Goal: Task Accomplishment & Management: Manage account settings

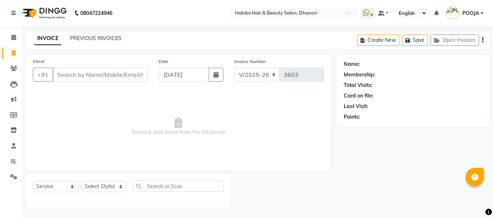
select select "4967"
select select "service"
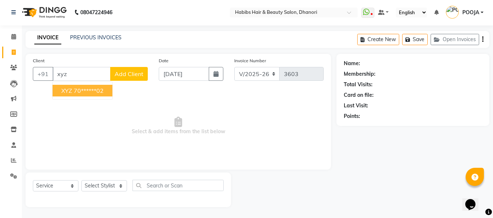
type input "xyz"
click at [135, 73] on span "Add Client" at bounding box center [128, 73] width 29 height 7
select select "22"
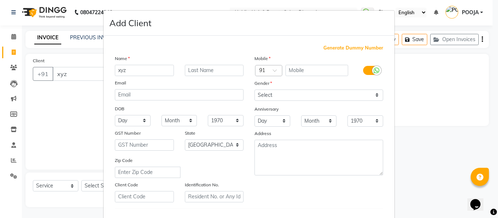
click at [443, 109] on ngb-modal-window "Add Client Generate Dummy Number Name xyz Email DOB Day 01 02 03 04 05 06 07 08…" at bounding box center [249, 109] width 498 height 218
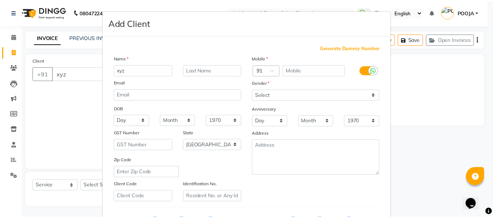
scroll to position [118, 0]
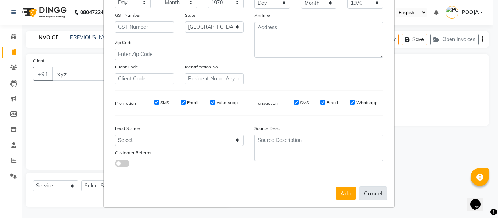
click at [367, 195] on button "Cancel" at bounding box center [373, 194] width 28 height 14
select select
select select "null"
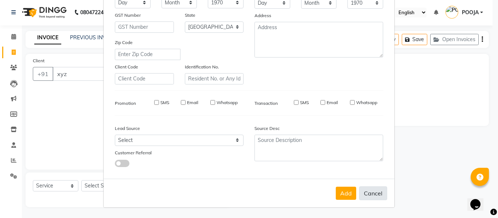
select select
checkbox input "false"
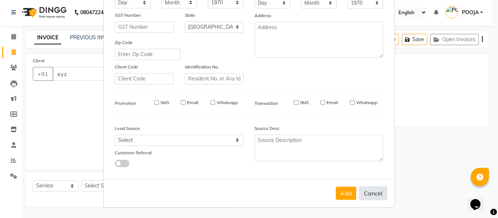
checkbox input "false"
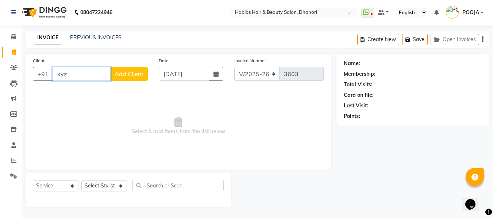
click at [98, 75] on input "xyz" at bounding box center [81, 74] width 58 height 14
click at [92, 90] on ngb-highlight "70******02" at bounding box center [89, 90] width 30 height 7
type input "70******02"
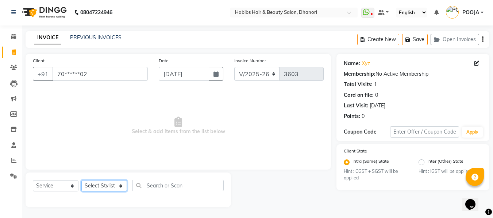
click at [101, 183] on select "Select Stylist Admin [PERSON_NAME] DIVYA [PERSON_NAME] [PERSON_NAME] POOJA [PER…" at bounding box center [104, 185] width 46 height 11
select select "81009"
click at [81, 180] on select "Select Stylist Admin [PERSON_NAME] DIVYA [PERSON_NAME] [PERSON_NAME] POOJA [PER…" at bounding box center [104, 185] width 46 height 11
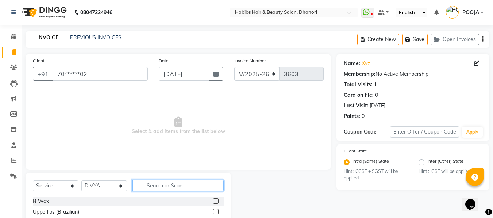
click at [171, 180] on input "text" at bounding box center [177, 185] width 91 height 11
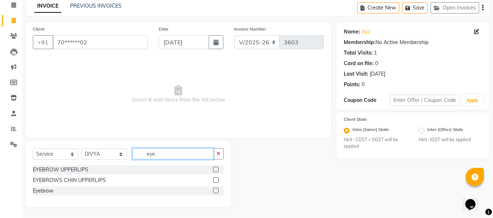
type input "eye"
click at [216, 192] on label at bounding box center [215, 190] width 5 height 5
click at [216, 192] on input "checkbox" at bounding box center [215, 191] width 5 height 5
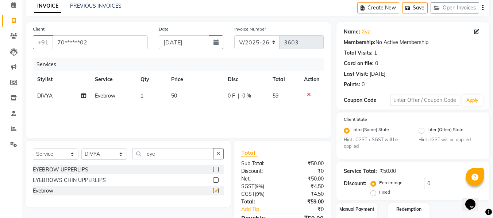
checkbox input "false"
click at [178, 96] on td "50" at bounding box center [195, 96] width 57 height 16
select select "81009"
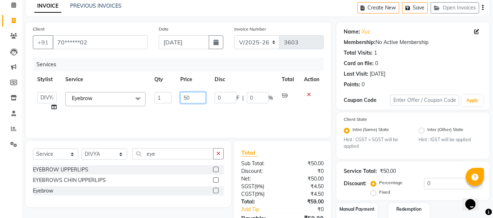
click at [198, 94] on input "50" at bounding box center [192, 97] width 25 height 11
type input "50.847"
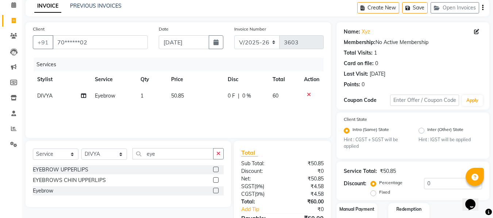
click at [202, 115] on div "Services Stylist Service Qty Price Disc Total Action DIVYA Eyebrow 1 50.85 0 F …" at bounding box center [178, 94] width 291 height 73
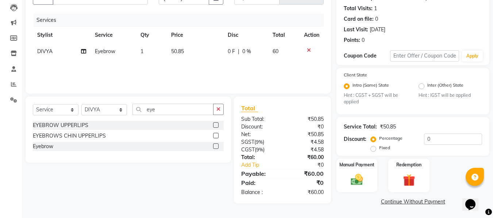
scroll to position [77, 0]
click at [354, 175] on img at bounding box center [356, 180] width 20 height 15
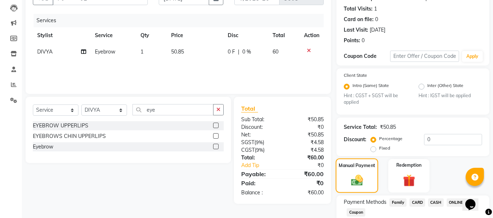
scroll to position [124, 0]
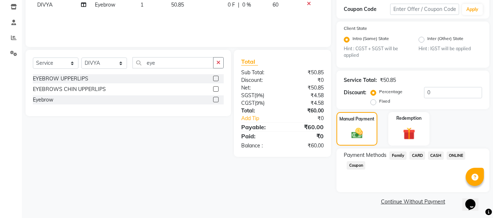
click at [454, 155] on span "ONLINE" at bounding box center [455, 156] width 19 height 8
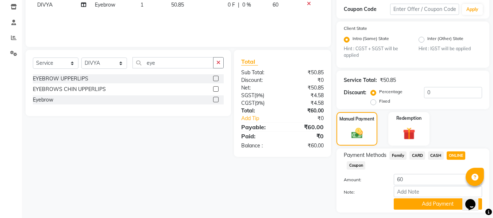
scroll to position [144, 0]
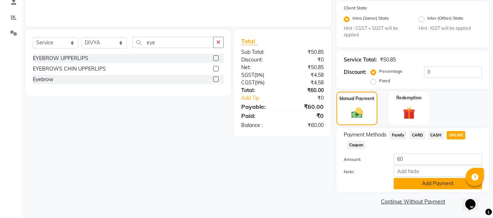
click at [441, 183] on button "Add Payment" at bounding box center [437, 183] width 88 height 11
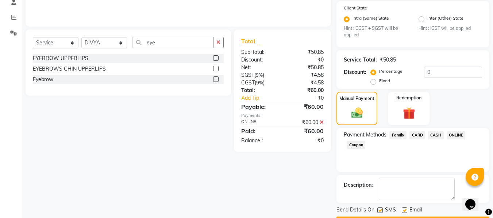
scroll to position [165, 0]
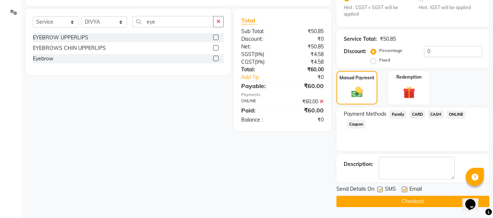
click at [405, 190] on label at bounding box center [403, 189] width 5 height 5
click at [405, 190] on input "checkbox" at bounding box center [403, 190] width 5 height 5
checkbox input "false"
click at [404, 195] on div "Send Details On SMS Email Checkout" at bounding box center [412, 197] width 153 height 22
click at [404, 197] on button "Checkout" at bounding box center [412, 201] width 153 height 11
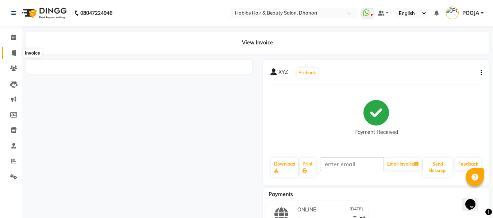
click at [12, 49] on span at bounding box center [13, 53] width 13 height 8
select select "service"
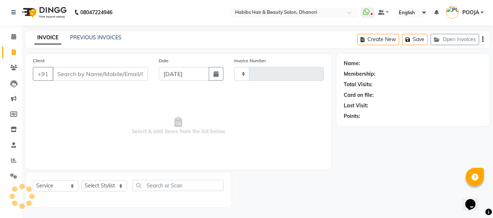
type input "3604"
select select "4967"
click at [83, 79] on input "Client" at bounding box center [99, 74] width 95 height 14
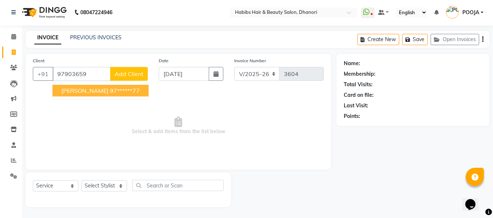
click at [91, 94] on button "VIVETHA VEERAPPA 97******77" at bounding box center [100, 91] width 96 height 12
type input "97******77"
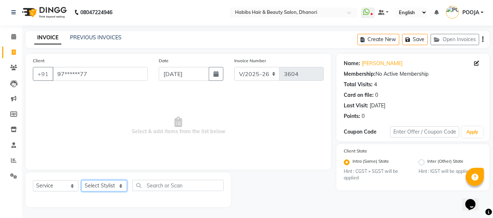
click at [96, 187] on select "Select Stylist Admin [PERSON_NAME] DIVYA [PERSON_NAME] [PERSON_NAME] POOJA [PER…" at bounding box center [104, 185] width 46 height 11
select select "70341"
click at [81, 180] on select "Select Stylist Admin [PERSON_NAME] DIVYA [PERSON_NAME] [PERSON_NAME] POOJA [PER…" at bounding box center [104, 185] width 46 height 11
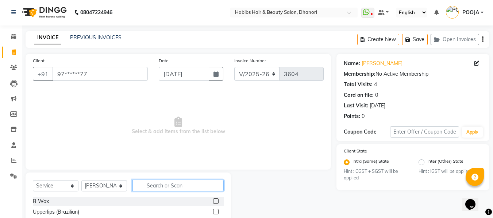
click at [155, 186] on input "text" at bounding box center [177, 185] width 91 height 11
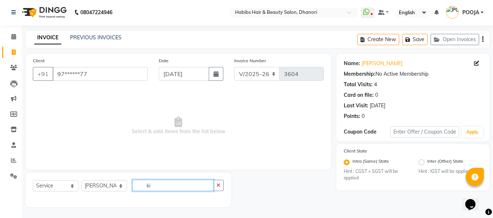
type input "k"
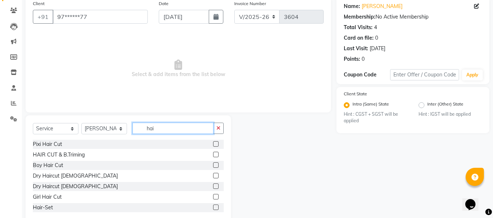
scroll to position [59, 0]
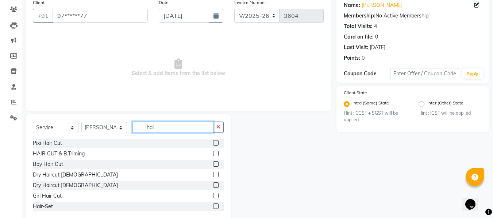
type input "hai"
click at [213, 163] on label at bounding box center [215, 164] width 5 height 5
click at [213, 163] on input "checkbox" at bounding box center [215, 164] width 5 height 5
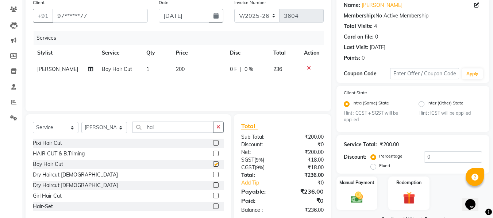
checkbox input "false"
click at [176, 72] on span "200" at bounding box center [180, 69] width 9 height 7
select select "70341"
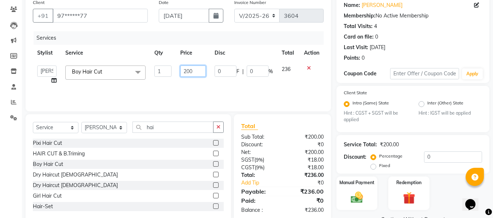
click at [194, 71] on input "200" at bounding box center [192, 71] width 25 height 11
type input "2"
type input "296.610"
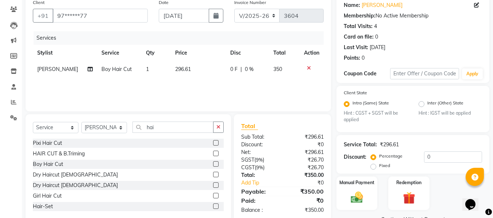
click at [204, 92] on div "Services Stylist Service Qty Price Disc Total Action IRFAN Boy Hair Cut 1 296.6…" at bounding box center [178, 67] width 291 height 73
click at [355, 188] on div "Manual Payment" at bounding box center [356, 193] width 43 height 35
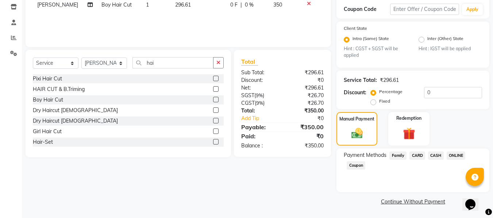
click at [455, 156] on span "ONLINE" at bounding box center [455, 156] width 19 height 8
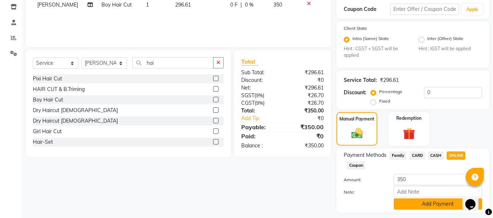
click at [428, 206] on button "Add Payment" at bounding box center [437, 204] width 88 height 11
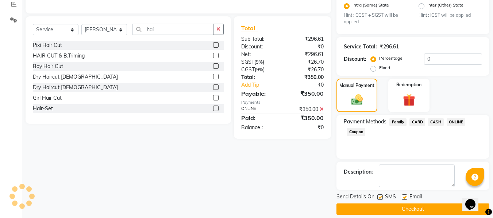
scroll to position [157, 0]
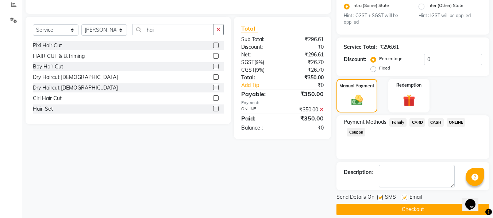
click at [428, 206] on button "Checkout" at bounding box center [412, 209] width 153 height 11
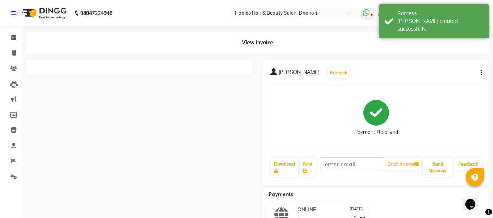
scroll to position [35, 0]
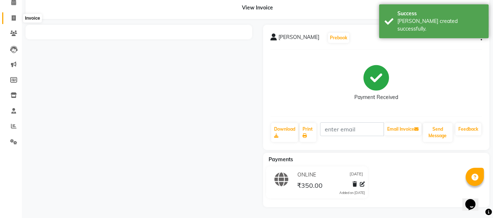
click at [13, 18] on icon at bounding box center [14, 17] width 4 height 5
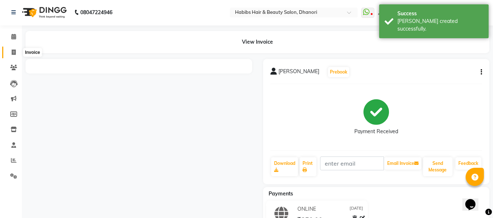
select select "4967"
select select "service"
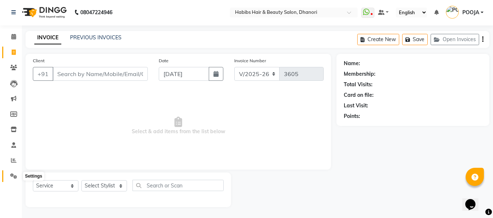
click at [12, 178] on icon at bounding box center [13, 176] width 7 height 5
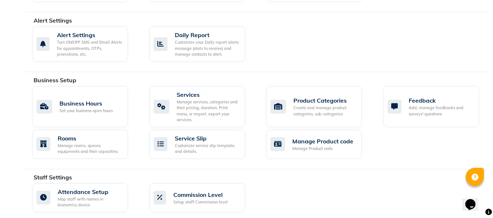
scroll to position [212, 0]
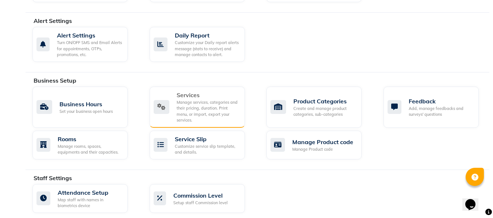
click at [197, 100] on div "Manage services, categories and their pricing, duration. Print menu, or import,…" at bounding box center [207, 112] width 62 height 24
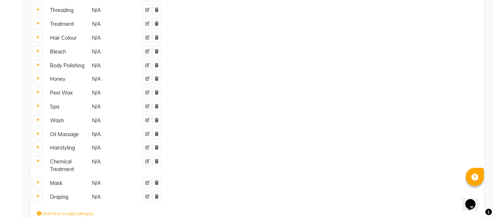
scroll to position [482, 0]
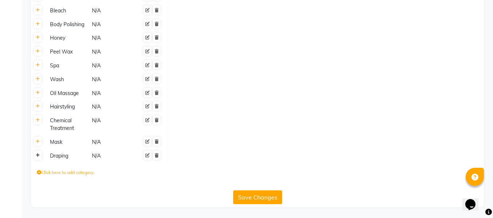
click at [40, 157] on link at bounding box center [38, 155] width 8 height 9
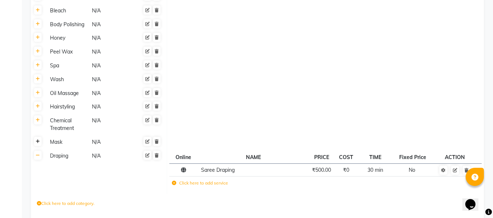
click at [37, 145] on link at bounding box center [38, 141] width 8 height 9
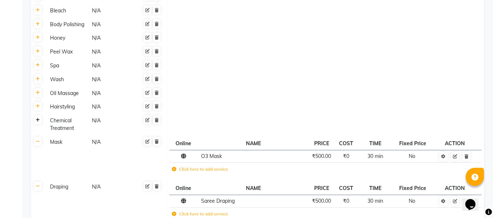
click at [36, 123] on link at bounding box center [38, 120] width 8 height 9
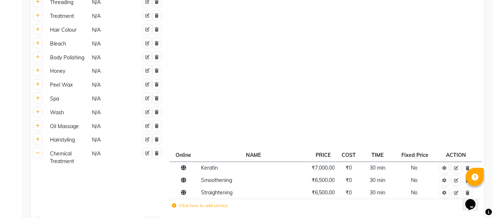
scroll to position [448, 0]
click at [39, 140] on icon at bounding box center [38, 140] width 4 height 4
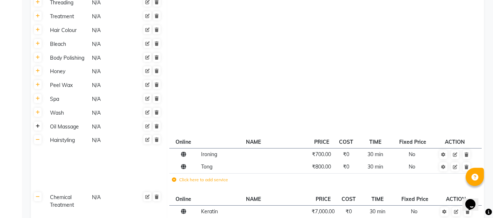
click at [38, 127] on icon at bounding box center [38, 126] width 4 height 4
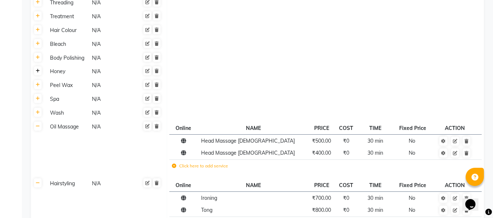
click at [39, 74] on link at bounding box center [38, 70] width 8 height 9
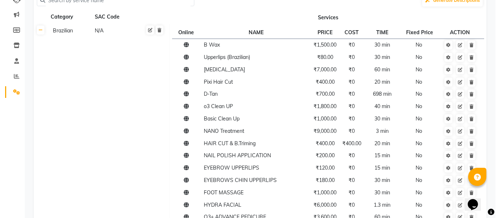
scroll to position [0, 0]
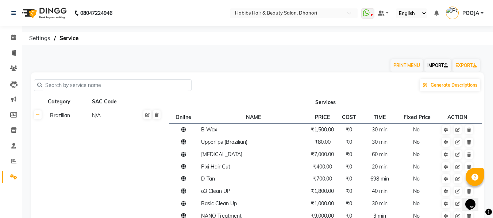
click at [443, 62] on link "IMPORT" at bounding box center [437, 65] width 27 height 12
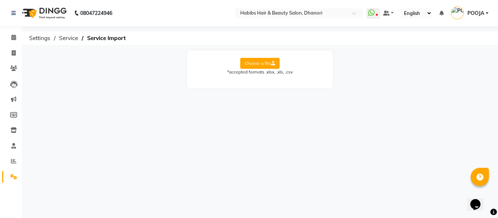
click at [263, 59] on label "Choose a file" at bounding box center [259, 63] width 39 height 11
click at [0, 0] on input "Choose a file" at bounding box center [0, 0] width 0 height 0
click at [291, 91] on select "Select Sheet Sheet1" at bounding box center [292, 86] width 55 height 11
select select "Sheet1"
click at [265, 81] on select "Select Sheet Sheet1" at bounding box center [292, 86] width 55 height 11
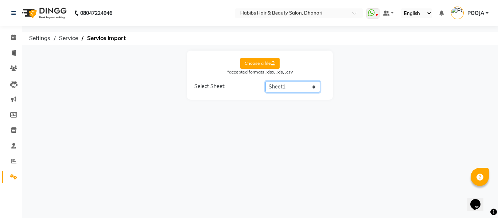
select select "Category Name"
select select "Service Name"
select select "Service Price"
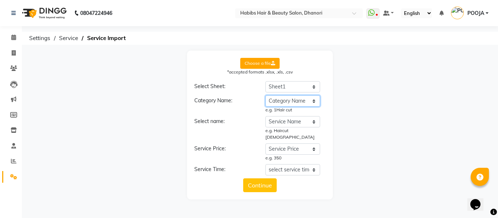
click at [287, 102] on select "select category name Category Name Service Name Service Price" at bounding box center [292, 101] width 55 height 11
click at [265, 96] on select "select category name Category Name Service Name Service Price" at bounding box center [292, 101] width 55 height 11
click at [286, 121] on select "select service name Category Name Service Name Service Price" at bounding box center [292, 121] width 55 height 11
click at [265, 116] on select "select service name Category Name Service Name Service Price" at bounding box center [292, 121] width 55 height 11
click at [282, 145] on select "select service price Category Name Service Name Service Price" at bounding box center [292, 149] width 55 height 11
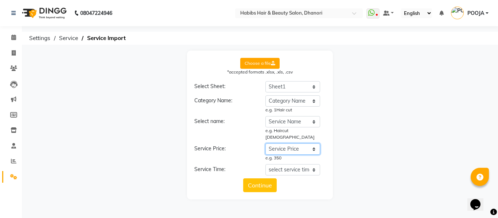
click at [265, 144] on select "select service price Category Name Service Name Service Price" at bounding box center [292, 149] width 55 height 11
click at [253, 185] on button "Continue" at bounding box center [260, 186] width 34 height 14
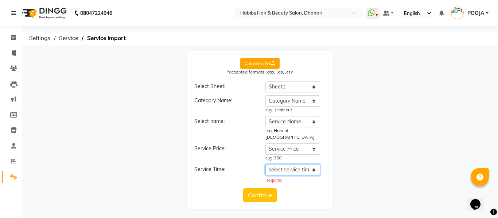
click at [277, 167] on select "select service time Category Name Service Name Service Price" at bounding box center [292, 169] width 55 height 11
click at [226, 166] on div "Service Time:" at bounding box center [224, 176] width 71 height 20
click at [268, 164] on select "select service time Category Name Service Name Service Price" at bounding box center [292, 169] width 55 height 11
click at [395, 155] on div "Choose a file *accepted formats .xlsx, .xls, .csv Select Sheet: Select Sheet Sh…" at bounding box center [260, 130] width 469 height 159
click at [272, 191] on button "Continue" at bounding box center [260, 195] width 34 height 14
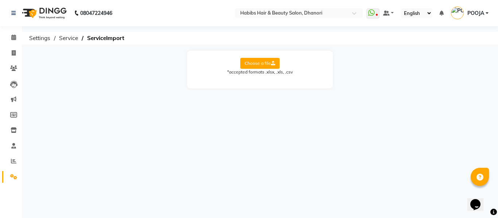
click at [253, 65] on label "Choose a file" at bounding box center [259, 63] width 39 height 11
click at [0, 0] on input "Choose a file" at bounding box center [0, 0] width 0 height 0
click at [279, 89] on select "Select Sheet Sheet1" at bounding box center [292, 86] width 55 height 11
select select "Sheet1"
click at [265, 81] on select "Select Sheet Sheet1" at bounding box center [292, 86] width 55 height 11
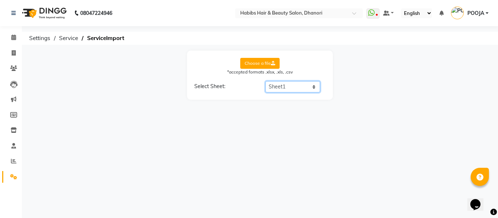
select select "Category Name"
select select "Service Name"
select select "Service Price"
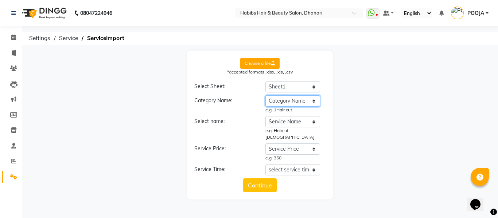
click at [283, 102] on select "select category name Category Name Service Name Service Price Time" at bounding box center [292, 101] width 55 height 11
click at [265, 96] on select "select category name Category Name Service Name Service Price Time" at bounding box center [292, 101] width 55 height 11
click at [284, 119] on select "select service name Category Name Service Name Service Price Time" at bounding box center [292, 121] width 55 height 11
click at [265, 116] on select "select service name Category Name Service Name Service Price Time" at bounding box center [292, 121] width 55 height 11
click at [285, 144] on select "select service price Category Name Service Name Service Price Time" at bounding box center [292, 149] width 55 height 11
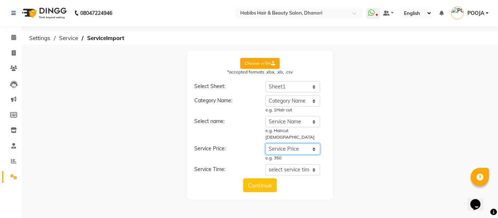
click at [265, 144] on select "select service price Category Name Service Name Service Price Time" at bounding box center [292, 149] width 55 height 11
click at [288, 164] on select "select service time Category Name Service Name Service Price Time" at bounding box center [292, 169] width 55 height 11
select select "Time"
click at [265, 164] on select "select service time Category Name Service Name Service Price Time" at bounding box center [292, 169] width 55 height 11
click at [265, 179] on button "Continue" at bounding box center [260, 186] width 34 height 14
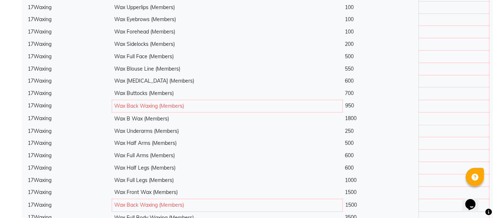
scroll to position [2896, 0]
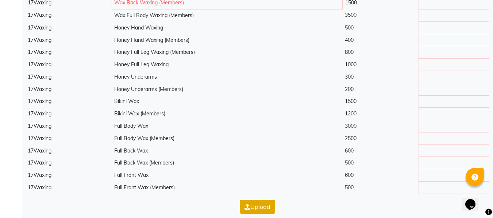
click at [252, 200] on button "Upload" at bounding box center [257, 207] width 35 height 14
click at [269, 209] on button "Upload" at bounding box center [257, 216] width 35 height 14
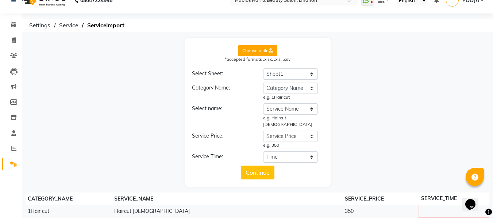
scroll to position [0, 0]
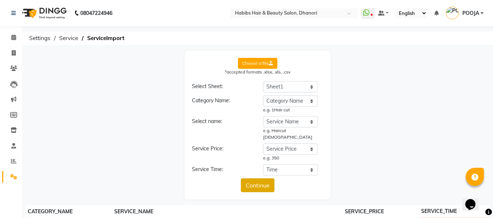
click at [266, 184] on button "Continue" at bounding box center [258, 186] width 34 height 14
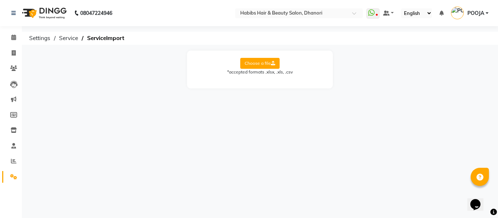
click at [252, 61] on label "Choose a file" at bounding box center [259, 63] width 39 height 11
click at [0, 0] on input "Choose a file" at bounding box center [0, 0] width 0 height 0
click at [283, 87] on select "Select Sheet Sheet1" at bounding box center [292, 86] width 55 height 11
select select "Sheet1"
click at [265, 81] on select "Select Sheet Sheet1" at bounding box center [292, 86] width 55 height 11
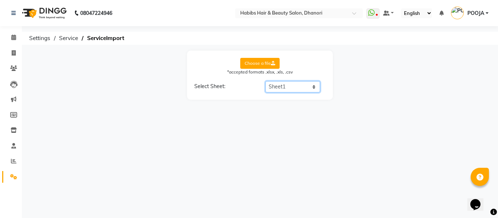
select select "Category Name"
select select "Service Name"
select select "Service Price"
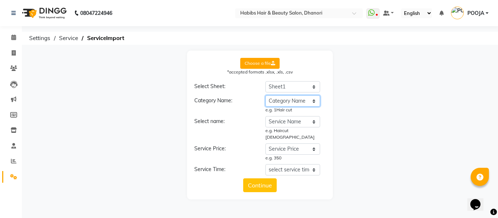
click at [284, 97] on select "select category name Category Name Service Name Service Price Time" at bounding box center [292, 101] width 55 height 11
click at [265, 96] on select "select category name Category Name Service Name Service Price Time" at bounding box center [292, 101] width 55 height 11
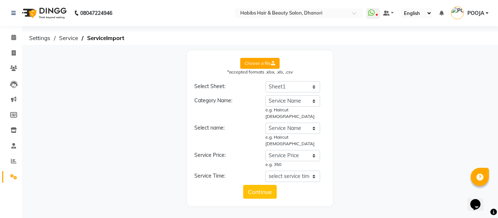
click at [276, 134] on div "e.g. Haircut [DEMOGRAPHIC_DATA]" at bounding box center [292, 140] width 55 height 13
click at [286, 102] on select "select category name Category Name Service Name Service Price Time" at bounding box center [292, 101] width 55 height 11
select select "Category Name"
click at [265, 96] on select "select category name Category Name Service Name Service Price Time" at bounding box center [292, 101] width 55 height 11
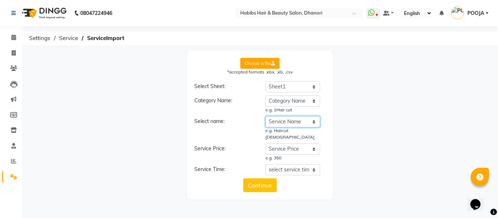
click at [289, 122] on select "select service name Category Name Service Name Service Price Time" at bounding box center [292, 121] width 55 height 11
click at [265, 116] on select "select service name Category Name Service Name Service Price Time" at bounding box center [292, 121] width 55 height 11
click at [283, 144] on select "select service price Category Name Service Name Service Price Time" at bounding box center [292, 149] width 55 height 11
click at [265, 144] on select "select service price Category Name Service Name Service Price Time" at bounding box center [292, 149] width 55 height 11
click at [288, 164] on select "select service time Category Name Service Name Service Price Time" at bounding box center [292, 169] width 55 height 11
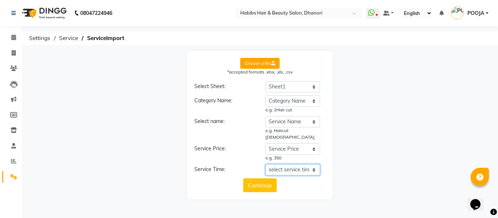
select select "Time"
click at [265, 164] on select "select service time Category Name Service Name Service Price Time" at bounding box center [292, 169] width 55 height 11
click at [258, 179] on button "Continue" at bounding box center [260, 186] width 34 height 14
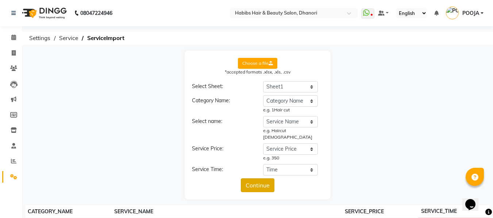
click at [258, 179] on button "Continue" at bounding box center [258, 186] width 34 height 14
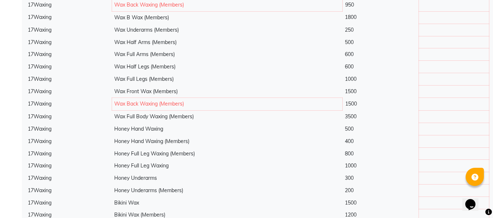
scroll to position [2883, 0]
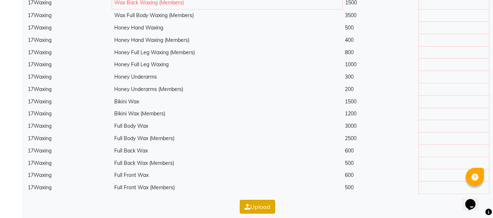
click at [259, 200] on button "Upload" at bounding box center [257, 207] width 35 height 14
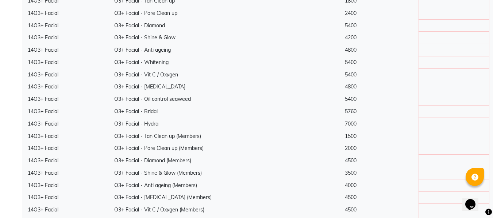
scroll to position [1615, 0]
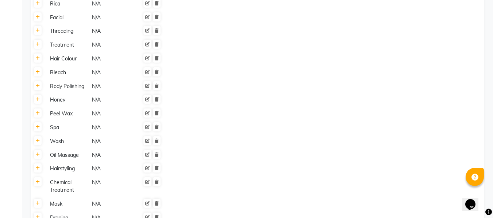
scroll to position [482, 0]
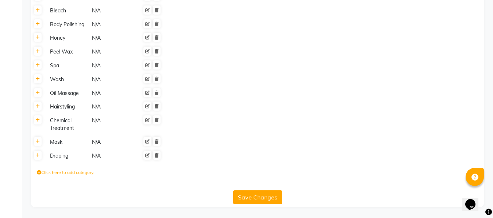
click at [264, 192] on button "Save Changes" at bounding box center [257, 198] width 49 height 14
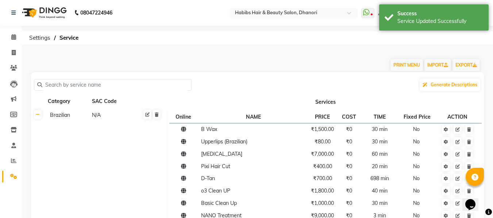
scroll to position [1, 0]
click at [38, 117] on link at bounding box center [38, 114] width 8 height 9
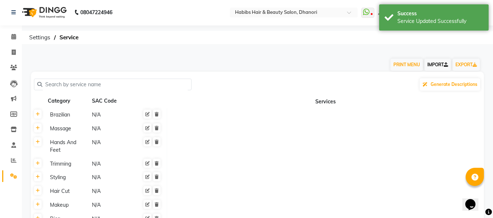
click at [438, 69] on link "IMPORT" at bounding box center [437, 65] width 27 height 12
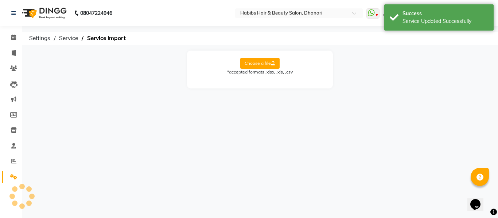
click at [261, 61] on label "Choose a file" at bounding box center [259, 63] width 39 height 11
click at [0, 0] on input "Choose a file" at bounding box center [0, 0] width 0 height 0
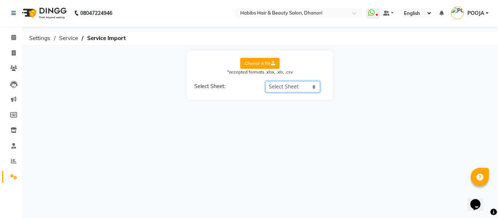
click at [285, 82] on select "Select Sheet Sheet1" at bounding box center [292, 86] width 55 height 11
select select "Sheet1"
click at [265, 81] on select "Select Sheet Sheet1" at bounding box center [292, 86] width 55 height 11
select select "Category Name"
select select "Service Name"
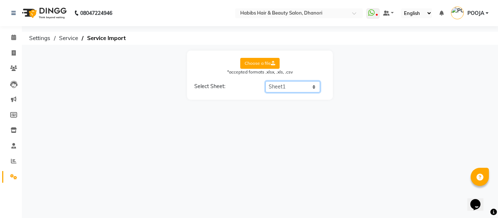
select select "Service Price"
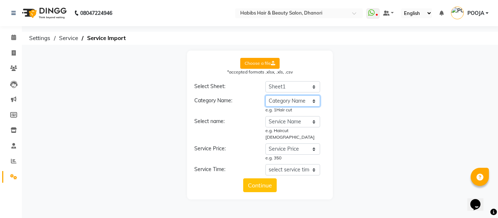
click at [285, 100] on select "select category name Category Name Service Name Service Price Time" at bounding box center [292, 101] width 55 height 11
click at [265, 96] on select "select category name Category Name Service Name Service Price Time" at bounding box center [292, 101] width 55 height 11
click at [281, 120] on select "select service name Category Name Service Name Service Price Time" at bounding box center [292, 121] width 55 height 11
click at [265, 116] on select "select service name Category Name Service Name Service Price Time" at bounding box center [292, 121] width 55 height 11
click at [281, 145] on select "select service price Category Name Service Name Service Price Time" at bounding box center [292, 149] width 55 height 11
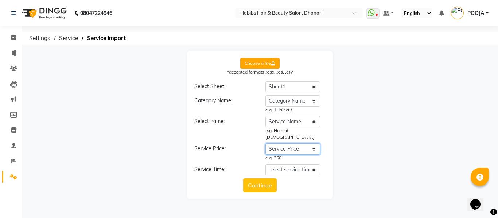
click at [265, 144] on select "select service price Category Name Service Name Service Price Time" at bounding box center [292, 149] width 55 height 11
click at [289, 166] on select "select service time Category Name Service Name Service Price Time" at bounding box center [292, 169] width 55 height 11
select select "Time"
click at [265, 164] on select "select service time Category Name Service Name Service Price Time" at bounding box center [292, 169] width 55 height 11
click at [263, 179] on button "Continue" at bounding box center [260, 186] width 34 height 14
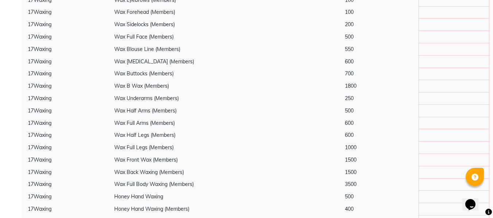
scroll to position [2869, 0]
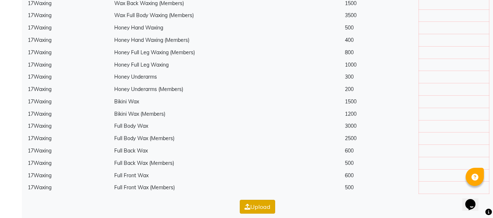
click at [249, 204] on icon "button" at bounding box center [247, 207] width 6 height 6
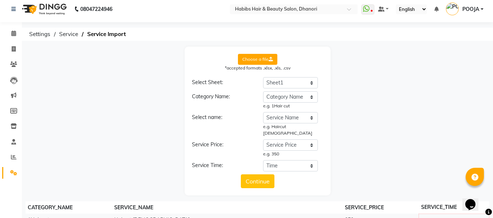
scroll to position [0, 0]
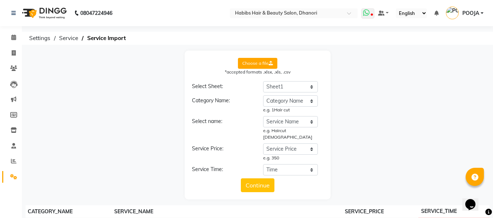
click at [371, 15] on icon at bounding box center [371, 15] width 2 height 4
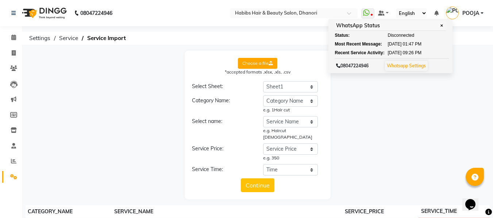
click at [390, 144] on div "Choose a file *accepted formats .xlsx, .xls, .csv Select Sheet: Select Sheet Sh…" at bounding box center [257, 125] width 463 height 149
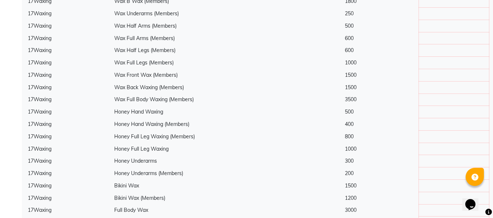
scroll to position [2878, 0]
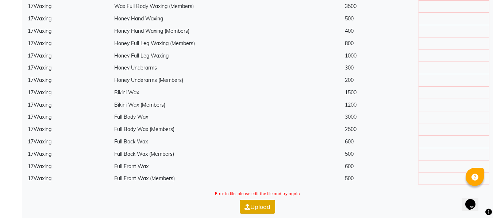
click at [254, 200] on button "Upload" at bounding box center [257, 207] width 35 height 14
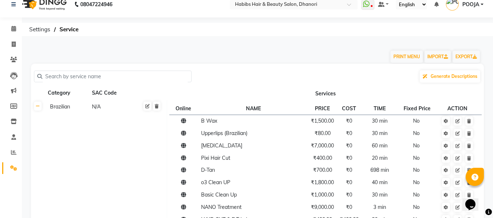
scroll to position [1, 0]
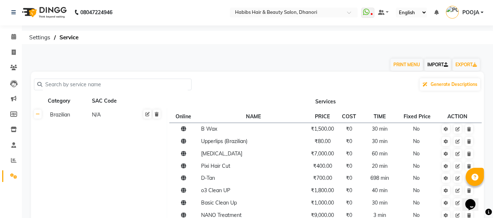
click at [436, 66] on link "IMPORT" at bounding box center [437, 65] width 27 height 12
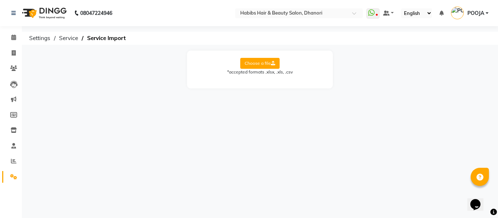
click at [268, 63] on label "Choose a file" at bounding box center [259, 63] width 39 height 11
click at [0, 0] on input "Choose a file" at bounding box center [0, 0] width 0 height 0
click at [276, 88] on select "Select Sheet Sheet1" at bounding box center [292, 86] width 55 height 11
select select "Sheet1"
click at [265, 81] on select "Select Sheet Sheet1" at bounding box center [292, 86] width 55 height 11
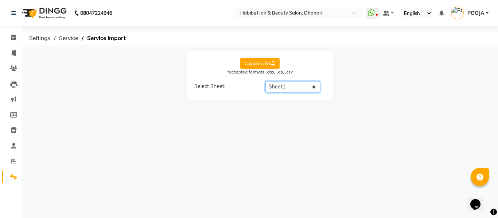
select select "Category Name"
select select "Service Name"
select select "Service Price"
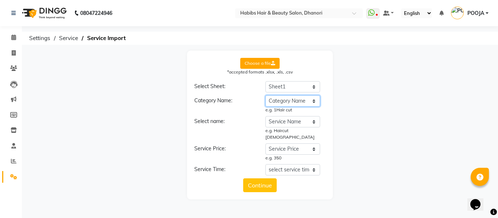
click at [278, 100] on select "select category name Category Name Service Name Service Price Time" at bounding box center [292, 101] width 55 height 11
click at [265, 96] on select "select category name Category Name Service Name Service Price Time" at bounding box center [292, 101] width 55 height 11
click at [283, 121] on select "select service name Category Name Service Name Service Price Time" at bounding box center [292, 121] width 55 height 11
click at [265, 116] on select "select service name Category Name Service Name Service Price Time" at bounding box center [292, 121] width 55 height 11
click at [285, 147] on select "select service price Category Name Service Name Service Price Time" at bounding box center [292, 149] width 55 height 11
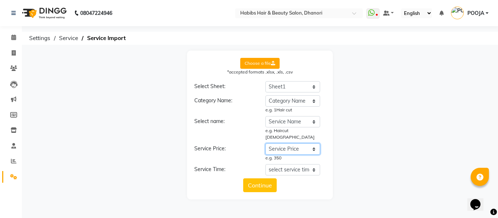
click at [265, 144] on select "select service price Category Name Service Name Service Price Time" at bounding box center [292, 149] width 55 height 11
click at [292, 179] on div "Continue" at bounding box center [259, 186] width 131 height 14
click at [293, 167] on select "select service time Category Name Service Name Service Price Time" at bounding box center [292, 169] width 55 height 11
select select "Time"
click at [265, 164] on select "select service time Category Name Service Name Service Price Time" at bounding box center [292, 169] width 55 height 11
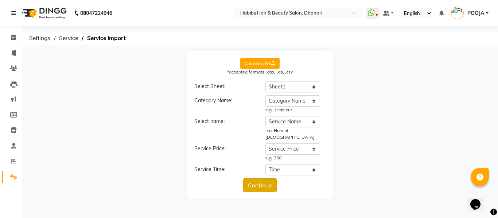
click at [261, 179] on button "Continue" at bounding box center [260, 186] width 34 height 14
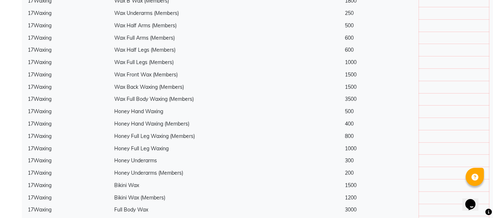
scroll to position [2869, 0]
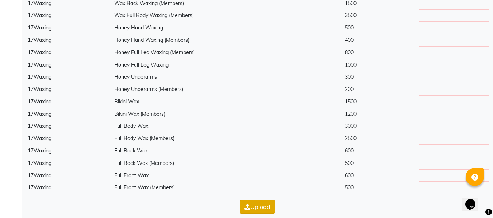
click at [257, 207] on button "Upload" at bounding box center [257, 207] width 35 height 14
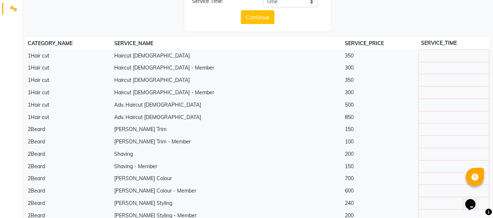
scroll to position [168, 0]
click at [439, 50] on td at bounding box center [453, 56] width 70 height 12
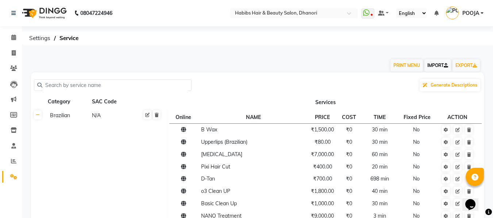
click at [433, 66] on link "IMPORT" at bounding box center [437, 65] width 27 height 12
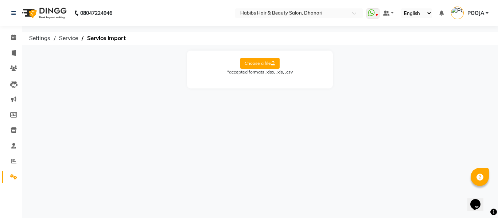
click at [259, 63] on label "Choose a file" at bounding box center [259, 63] width 39 height 11
click at [0, 0] on input "Choose a file" at bounding box center [0, 0] width 0 height 0
click at [293, 87] on select "Select Sheet Sheet1" at bounding box center [292, 86] width 55 height 11
select select "Sheet1"
click at [265, 81] on select "Select Sheet Sheet1" at bounding box center [292, 86] width 55 height 11
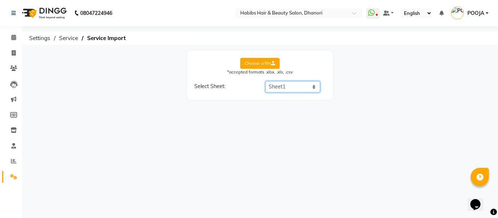
select select "Category Name"
select select "Service Name"
select select "Service Price"
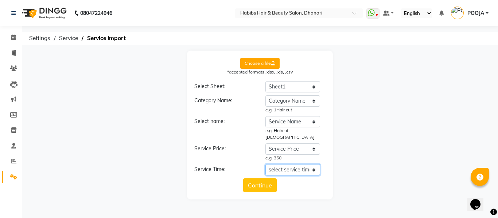
click at [279, 164] on select "select service time Category Name Service Name Service Price Time" at bounding box center [292, 169] width 55 height 11
select select "Time"
click at [265, 164] on select "select service time Category Name Service Name Service Price Time" at bounding box center [292, 169] width 55 height 11
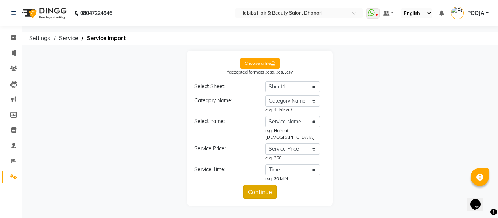
click at [261, 185] on button "Continue" at bounding box center [260, 192] width 34 height 14
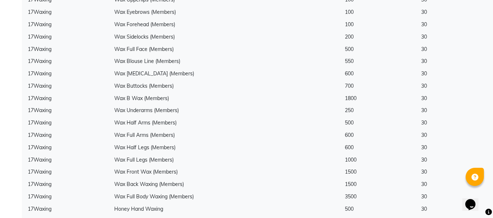
scroll to position [2875, 0]
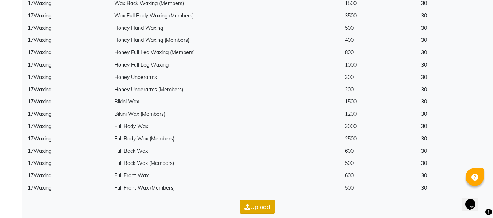
click at [264, 200] on button "Upload" at bounding box center [257, 207] width 35 height 14
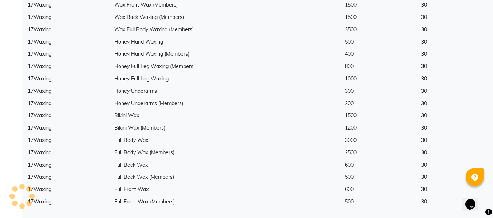
scroll to position [0, 0]
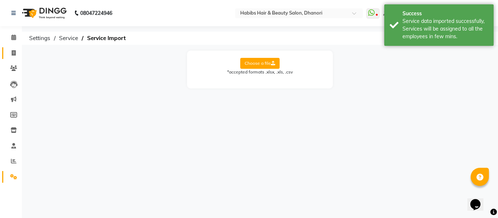
click at [8, 56] on span at bounding box center [13, 53] width 13 height 8
select select "4967"
select select "service"
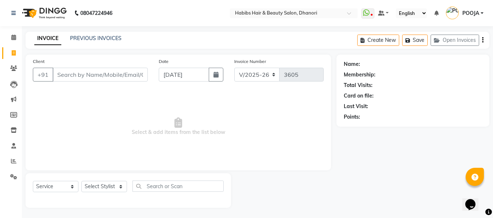
click at [15, 75] on li "Clients" at bounding box center [11, 69] width 22 height 16
click at [14, 70] on icon at bounding box center [13, 68] width 7 height 5
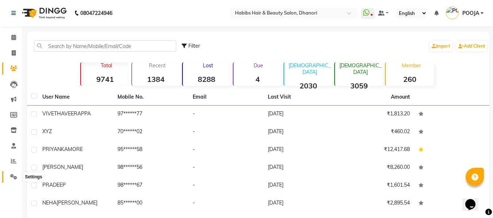
click at [18, 180] on span at bounding box center [13, 177] width 13 height 8
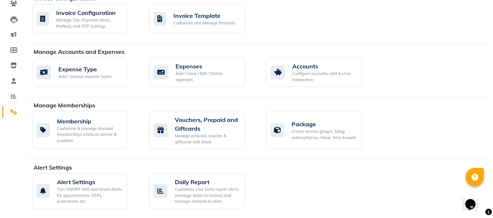
scroll to position [183, 0]
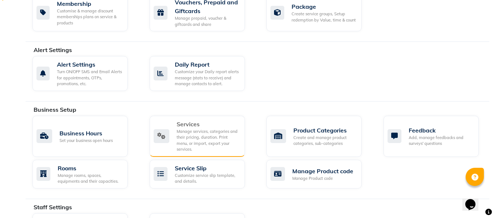
click at [172, 145] on div "Services Manage services, categories and their pricing, duration. Print menu, o…" at bounding box center [195, 136] width 85 height 33
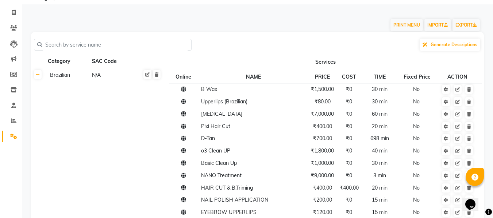
scroll to position [36, 0]
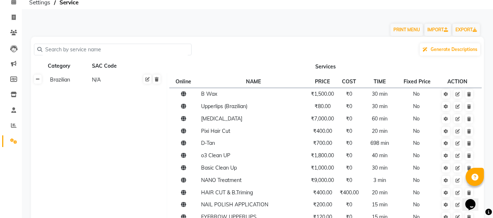
click at [41, 79] on link at bounding box center [38, 79] width 8 height 9
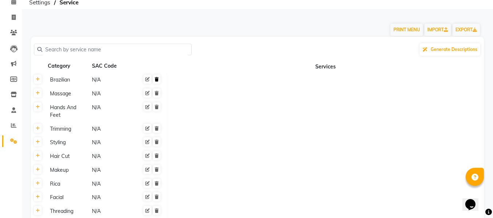
click at [156, 81] on icon at bounding box center [157, 79] width 4 height 4
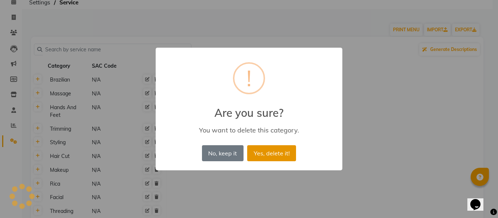
click at [271, 157] on button "Yes, delete it!" at bounding box center [271, 153] width 49 height 16
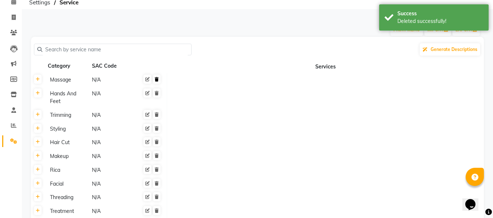
click at [159, 79] on icon at bounding box center [157, 79] width 4 height 4
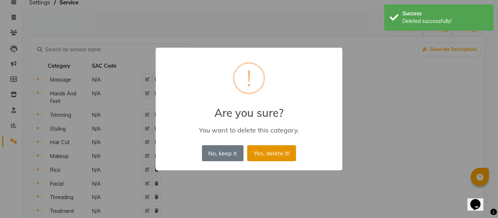
click at [283, 153] on button "Yes, delete it!" at bounding box center [271, 153] width 49 height 16
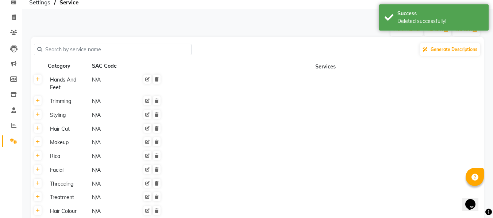
click at [156, 85] on div at bounding box center [149, 83] width 23 height 17
click at [157, 82] on link at bounding box center [157, 79] width 8 height 9
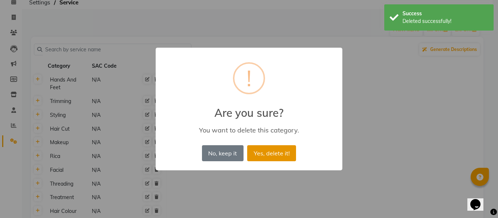
click at [262, 152] on button "Yes, delete it!" at bounding box center [271, 153] width 49 height 16
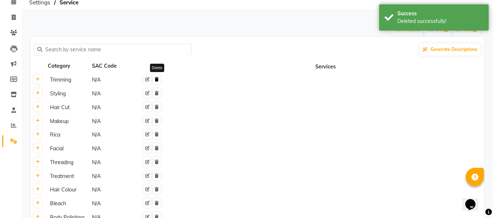
click at [156, 81] on icon at bounding box center [157, 79] width 4 height 4
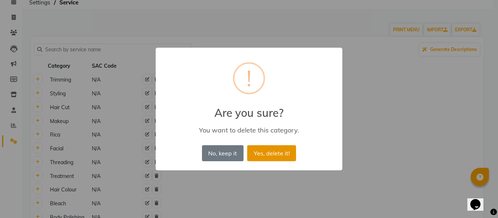
click at [267, 159] on button "Yes, delete it!" at bounding box center [271, 153] width 49 height 16
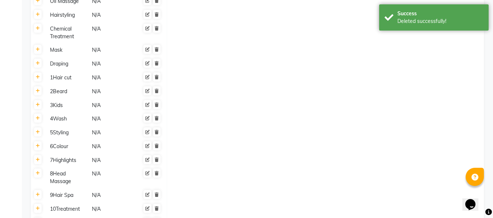
scroll to position [0, 0]
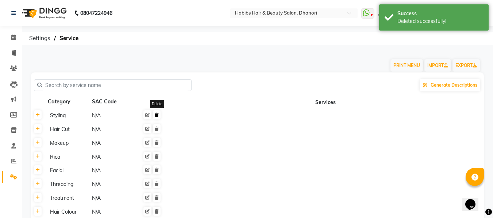
click at [155, 116] on icon at bounding box center [157, 115] width 4 height 4
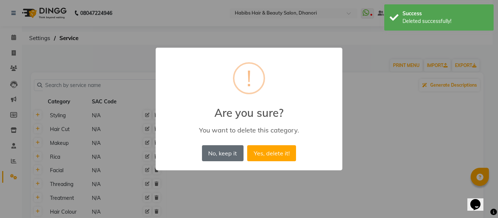
click at [213, 150] on button "No, keep it" at bounding box center [223, 153] width 42 height 16
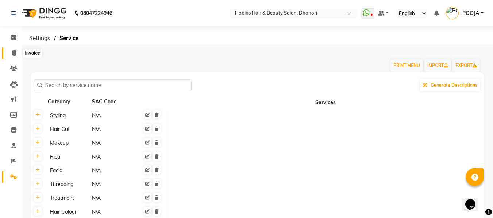
click at [10, 55] on span at bounding box center [13, 53] width 13 height 8
select select "4967"
select select "service"
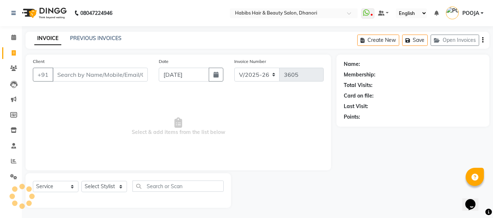
scroll to position [1, 0]
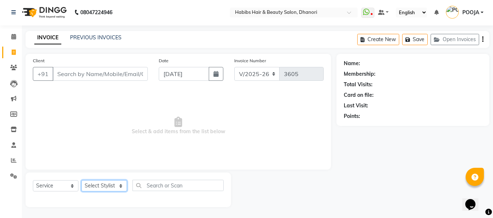
click at [119, 185] on select "Select Stylist Admin [PERSON_NAME] DIVYA [PERSON_NAME] [PERSON_NAME] POOJA [PER…" at bounding box center [104, 185] width 46 height 11
select select "74181"
click at [81, 180] on select "Select Stylist Admin [PERSON_NAME] DIVYA [PERSON_NAME] [PERSON_NAME] POOJA [PER…" at bounding box center [104, 185] width 46 height 11
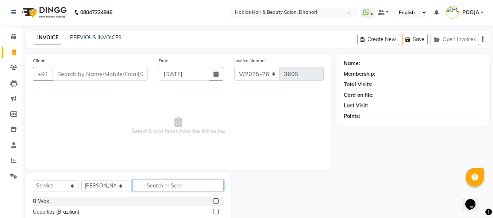
click at [156, 185] on input "text" at bounding box center [177, 185] width 91 height 11
type input "BLOUSE"
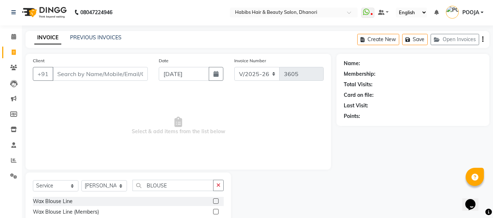
click at [216, 199] on label at bounding box center [215, 201] width 5 height 5
click at [216, 199] on input "checkbox" at bounding box center [215, 201] width 5 height 5
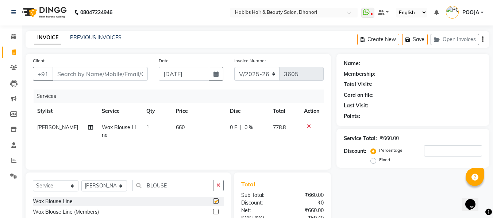
checkbox input "false"
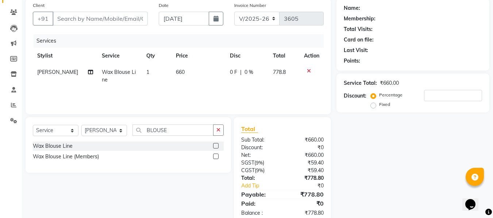
scroll to position [57, 0]
click at [216, 131] on icon "button" at bounding box center [218, 129] width 4 height 5
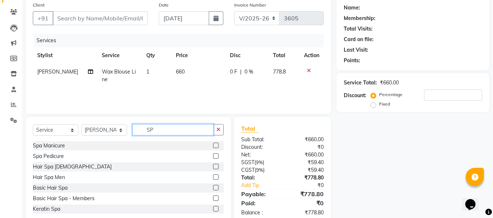
type input "S"
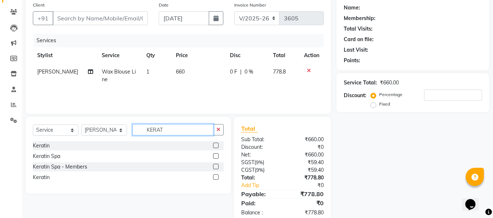
type input "KERAT"
click at [214, 154] on label at bounding box center [215, 155] width 5 height 5
click at [214, 154] on input "checkbox" at bounding box center [215, 156] width 5 height 5
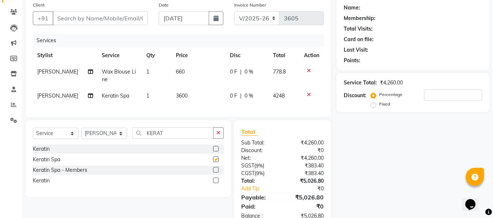
checkbox input "false"
click at [308, 71] on icon at bounding box center [309, 70] width 4 height 5
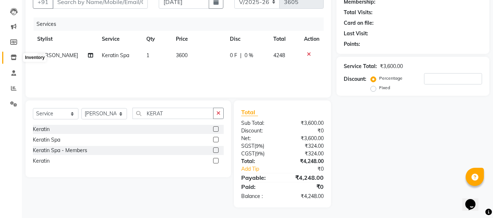
scroll to position [0, 0]
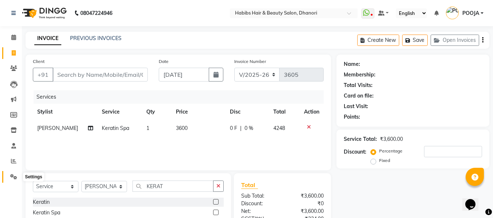
click at [16, 175] on icon at bounding box center [13, 176] width 7 height 5
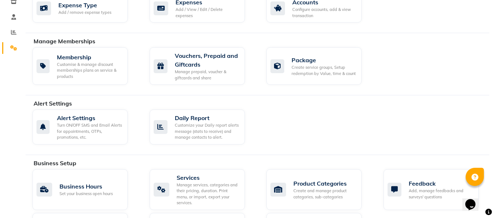
scroll to position [169, 0]
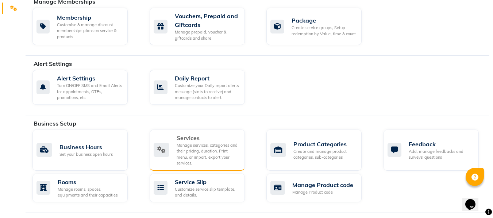
click at [193, 146] on div "Manage services, categories and their pricing, duration. Print menu, or import,…" at bounding box center [207, 155] width 62 height 24
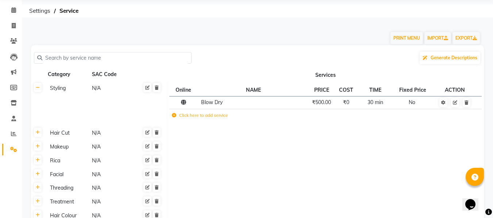
scroll to position [28, 0]
click at [159, 91] on link at bounding box center [157, 87] width 8 height 9
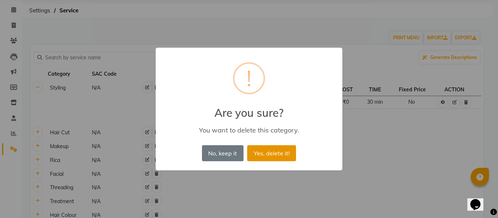
click at [261, 152] on button "Yes, delete it!" at bounding box center [271, 153] width 49 height 16
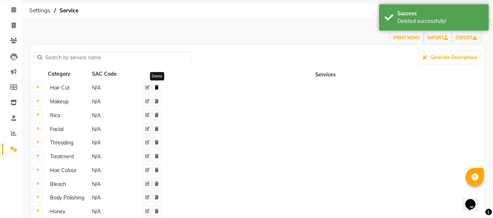
click at [160, 88] on link at bounding box center [157, 87] width 8 height 9
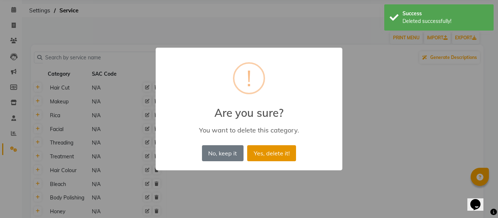
click at [260, 152] on button "Yes, delete it!" at bounding box center [271, 153] width 49 height 16
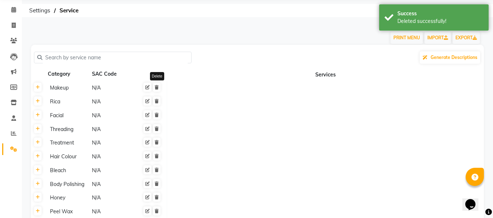
click at [156, 91] on link at bounding box center [157, 87] width 8 height 9
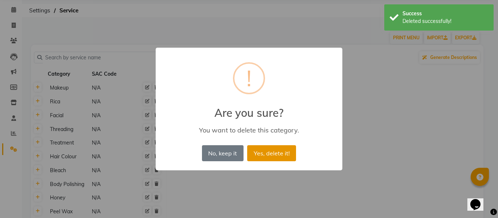
click at [266, 158] on button "Yes, delete it!" at bounding box center [271, 153] width 49 height 16
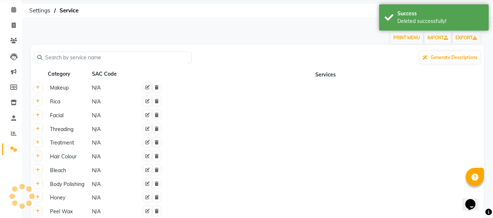
scroll to position [64, 0]
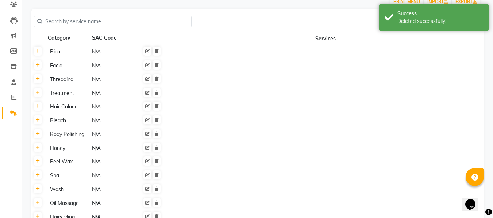
click at [155, 56] on div at bounding box center [149, 51] width 23 height 9
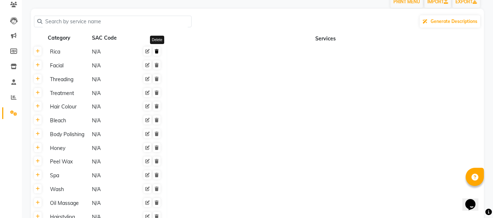
click at [159, 54] on icon at bounding box center [157, 51] width 4 height 4
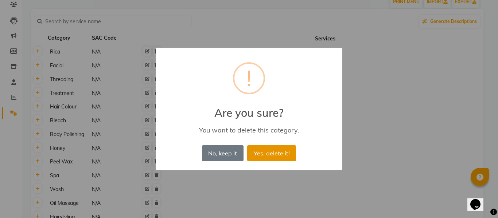
click at [266, 151] on button "Yes, delete it!" at bounding box center [271, 153] width 49 height 16
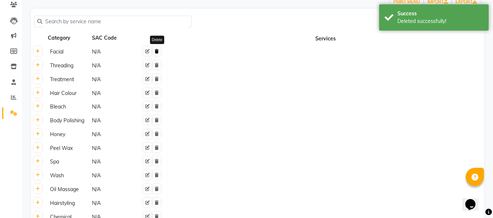
click at [157, 51] on icon at bounding box center [157, 51] width 4 height 4
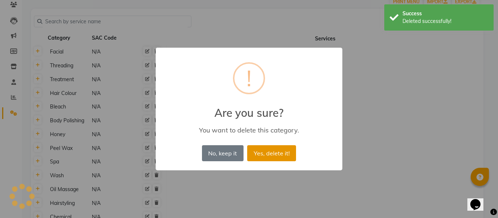
click at [267, 147] on button "Yes, delete it!" at bounding box center [271, 153] width 49 height 16
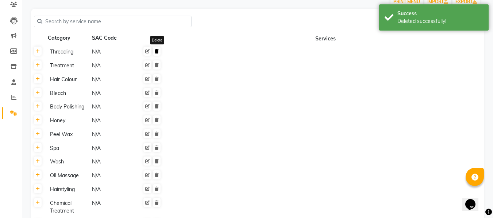
click at [157, 55] on link at bounding box center [157, 51] width 8 height 9
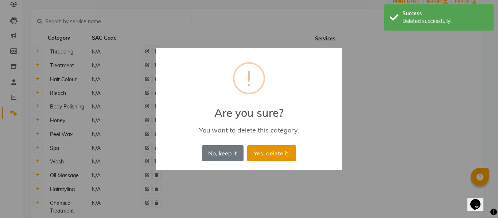
click at [255, 154] on button "Yes, delete it!" at bounding box center [271, 153] width 49 height 16
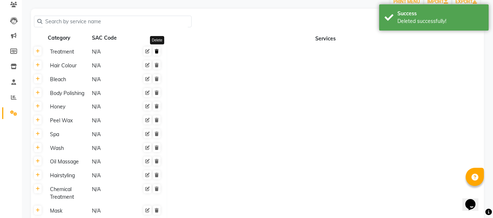
click at [159, 52] on link at bounding box center [157, 51] width 8 height 9
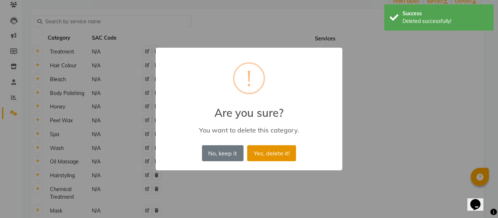
click at [270, 154] on button "Yes, delete it!" at bounding box center [271, 153] width 49 height 16
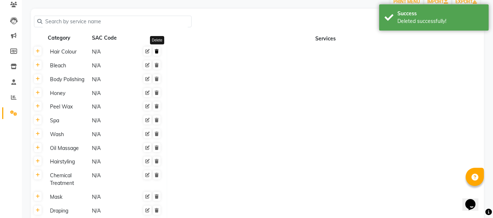
click at [159, 50] on icon at bounding box center [157, 51] width 4 height 4
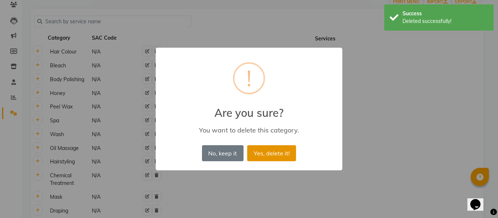
click at [261, 151] on button "Yes, delete it!" at bounding box center [271, 153] width 49 height 16
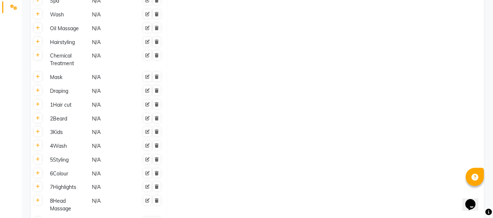
scroll to position [163, 0]
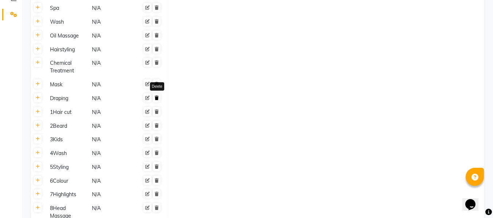
click at [158, 97] on icon at bounding box center [157, 98] width 4 height 4
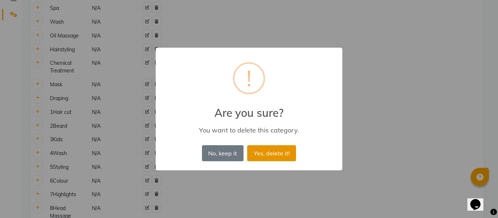
click at [272, 154] on button "Yes, delete it!" at bounding box center [271, 153] width 49 height 16
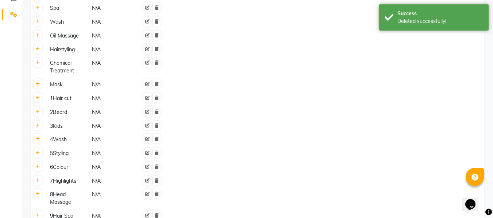
scroll to position [0, 0]
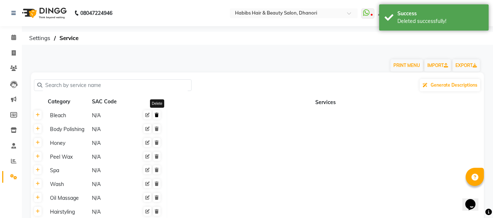
click at [157, 118] on link at bounding box center [157, 114] width 8 height 9
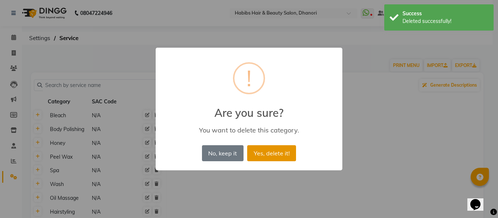
click at [277, 155] on button "Yes, delete it!" at bounding box center [271, 153] width 49 height 16
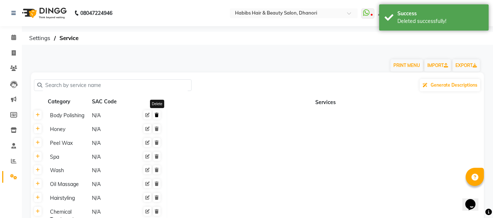
click at [159, 117] on link at bounding box center [157, 114] width 8 height 9
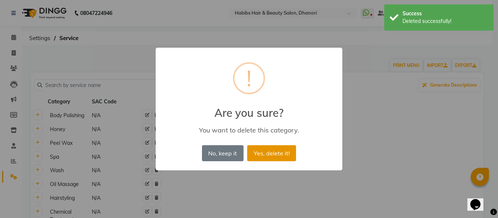
click at [255, 149] on button "Yes, delete it!" at bounding box center [271, 153] width 49 height 16
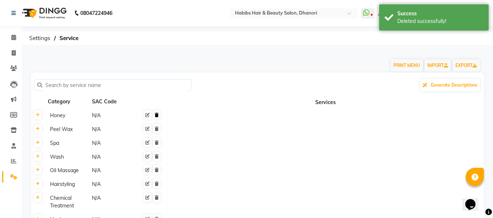
click at [157, 116] on icon at bounding box center [157, 115] width 4 height 4
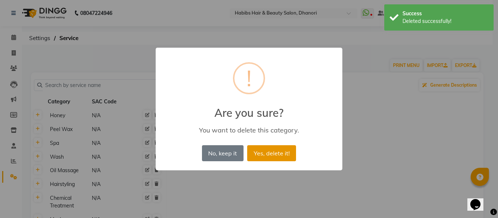
click at [255, 156] on button "Yes, delete it!" at bounding box center [271, 153] width 49 height 16
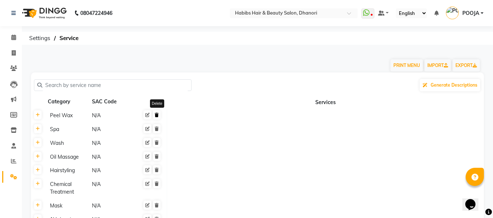
click at [155, 114] on icon at bounding box center [157, 115] width 4 height 4
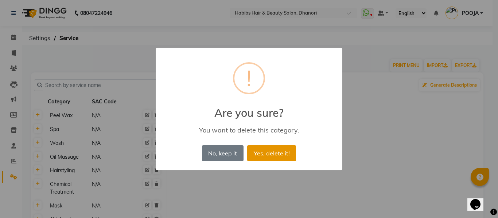
click at [275, 159] on button "Yes, delete it!" at bounding box center [271, 153] width 49 height 16
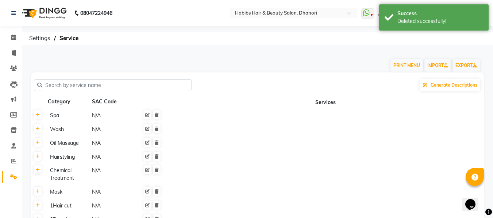
click at [162, 112] on div "Spa N/A" at bounding box center [105, 115] width 117 height 9
click at [160, 113] on span at bounding box center [152, 115] width 19 height 8
click at [160, 116] on link at bounding box center [157, 114] width 8 height 9
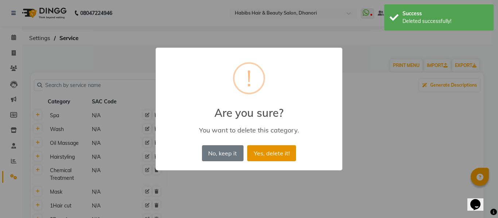
click at [274, 154] on button "Yes, delete it!" at bounding box center [271, 153] width 49 height 16
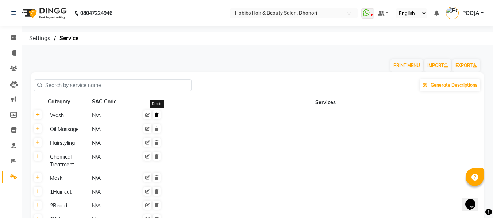
click at [158, 114] on icon at bounding box center [157, 115] width 4 height 4
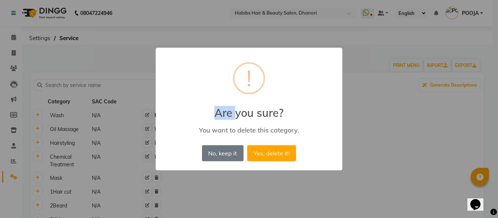
click at [158, 114] on h2 "Are you sure?" at bounding box center [249, 109] width 187 height 22
click at [279, 157] on button "Yes, delete it!" at bounding box center [271, 153] width 49 height 16
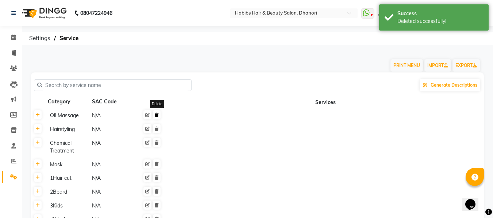
click at [157, 116] on icon at bounding box center [157, 115] width 4 height 4
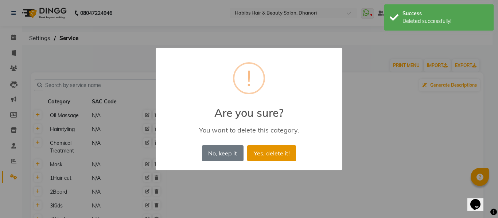
click at [277, 157] on button "Yes, delete it!" at bounding box center [271, 153] width 49 height 16
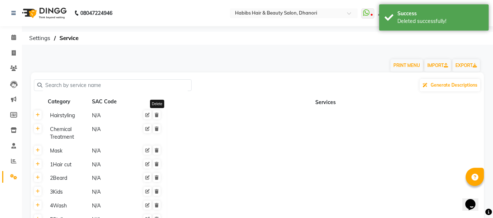
click at [158, 118] on link at bounding box center [157, 114] width 8 height 9
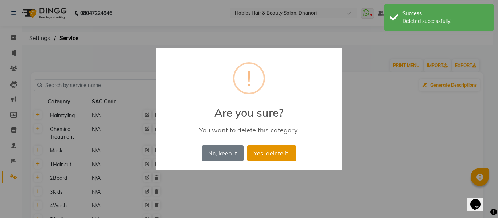
click at [260, 149] on button "Yes, delete it!" at bounding box center [271, 153] width 49 height 16
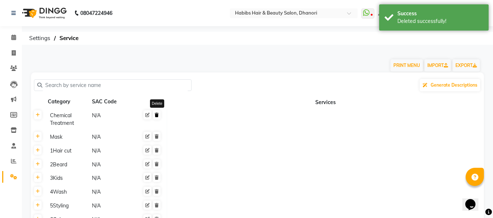
click at [154, 117] on link at bounding box center [157, 114] width 8 height 9
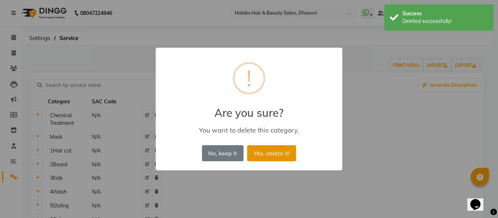
click at [263, 148] on button "Yes, delete it!" at bounding box center [271, 153] width 49 height 16
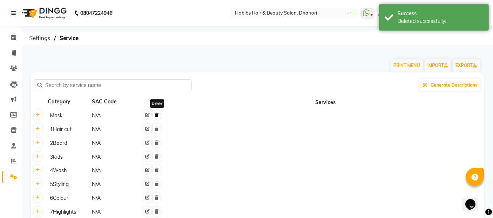
click at [160, 117] on link at bounding box center [157, 114] width 8 height 9
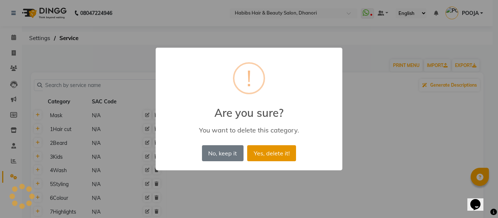
click at [268, 148] on button "Yes, delete it!" at bounding box center [271, 153] width 49 height 16
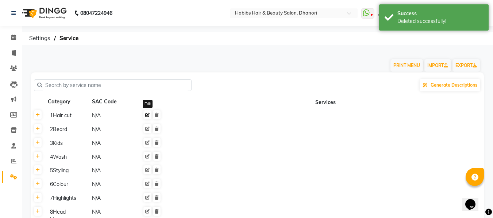
click at [148, 115] on icon at bounding box center [147, 115] width 4 height 4
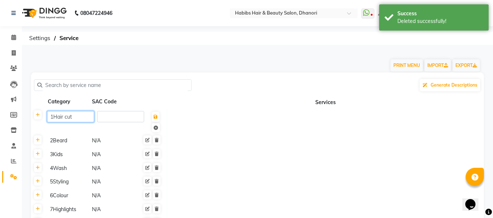
click at [52, 118] on input "1Hair cut" at bounding box center [70, 116] width 47 height 11
type input "Hair cut"
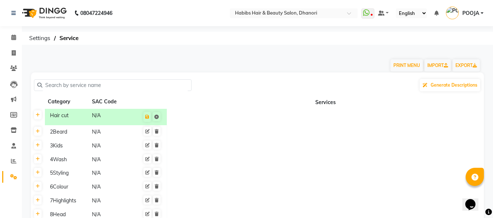
click at [63, 142] on div "3Kids" at bounding box center [67, 145] width 41 height 9
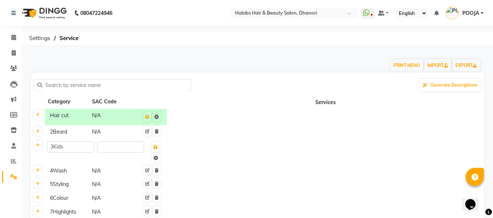
click at [67, 129] on div "2Beard" at bounding box center [67, 132] width 41 height 9
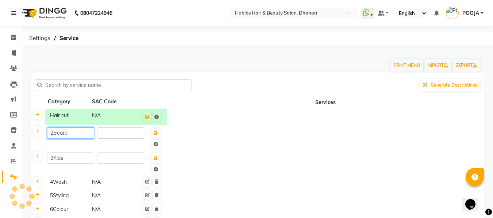
click at [55, 133] on input "2Beard" at bounding box center [70, 133] width 47 height 11
type input "Beard"
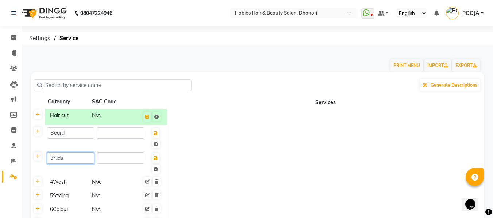
click at [52, 159] on div "3Kids" at bounding box center [105, 163] width 117 height 20
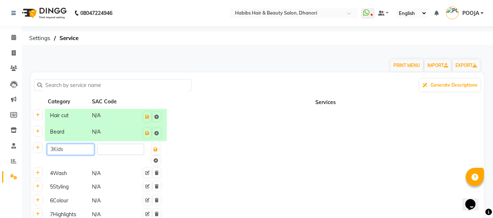
type input "Kids"
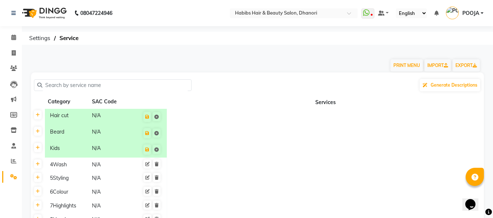
click at [52, 166] on div "4Wash" at bounding box center [67, 164] width 41 height 9
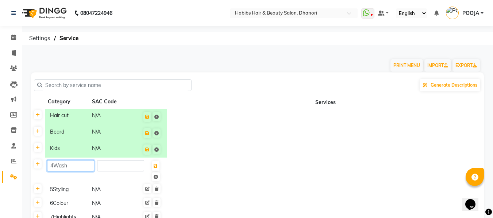
click at [55, 166] on input "4Wash" at bounding box center [70, 165] width 47 height 11
type input "Wash"
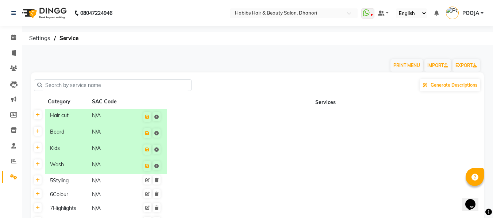
click at [54, 180] on div "5Styling" at bounding box center [67, 180] width 41 height 9
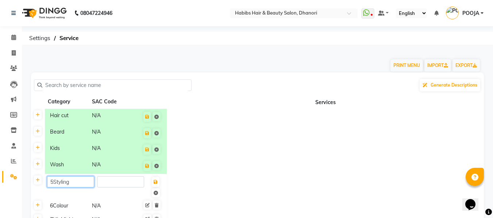
click at [54, 180] on input "5Styling" at bounding box center [70, 181] width 47 height 11
type input "Styling"
click at [223, 139] on td at bounding box center [325, 133] width 317 height 16
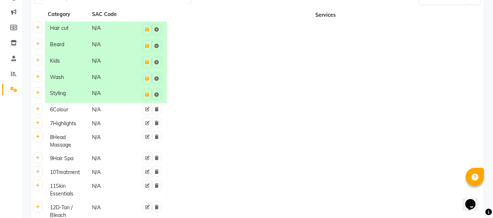
scroll to position [88, 0]
click at [51, 113] on div "6Colour" at bounding box center [67, 109] width 41 height 9
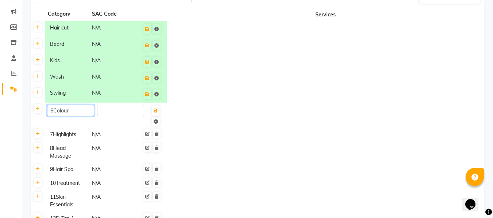
click at [53, 110] on input "6Colour" at bounding box center [70, 110] width 47 height 11
type input "Colour"
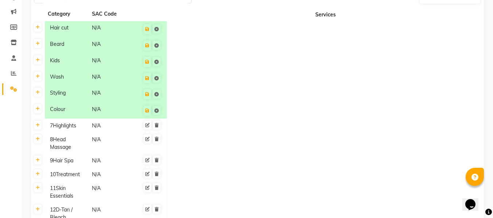
click at [239, 120] on tbody "Hair cut N/A [PERSON_NAME] N/A Kids N/A Wash N/A Styling N/A Colour N/A 7Highli…" at bounding box center [257, 157] width 452 height 272
click at [54, 128] on div "7Highlights" at bounding box center [67, 125] width 41 height 9
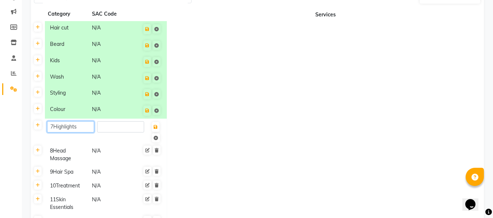
click at [54, 128] on input "7Highlights" at bounding box center [70, 126] width 47 height 11
type input "Highlights"
click at [234, 143] on tbody "Hair cut N/A [PERSON_NAME] N/A Kids N/A Wash N/A Styling N/A Colour N/A Highlig…" at bounding box center [257, 163] width 452 height 284
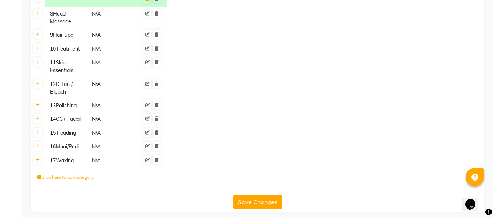
scroll to position [217, 0]
click at [78, 67] on div "11Skin Essentials" at bounding box center [67, 66] width 41 height 17
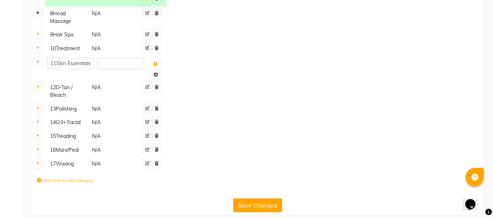
click at [40, 12] on link at bounding box center [38, 12] width 8 height 9
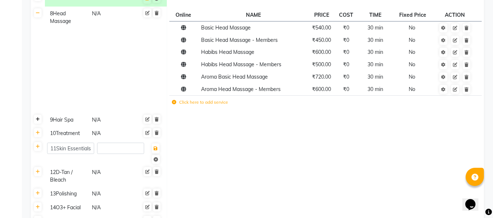
click at [37, 120] on icon at bounding box center [38, 119] width 4 height 4
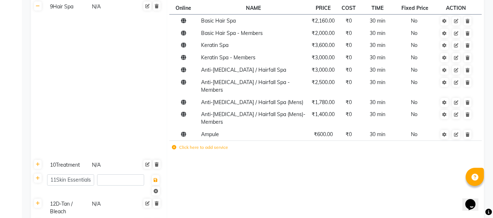
scroll to position [384, 0]
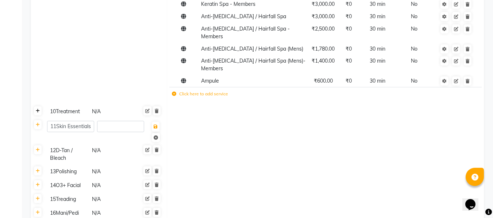
click at [37, 109] on icon at bounding box center [38, 111] width 4 height 4
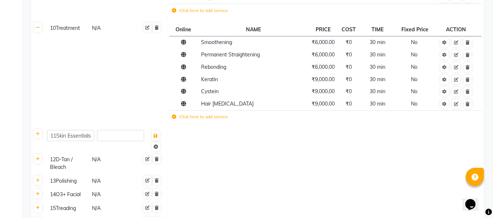
scroll to position [467, 0]
click at [36, 132] on icon at bounding box center [38, 134] width 4 height 4
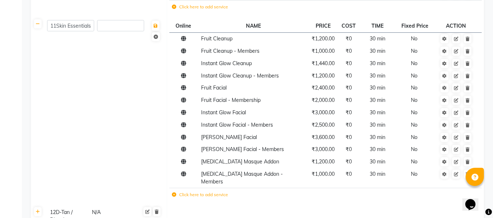
scroll to position [646, 0]
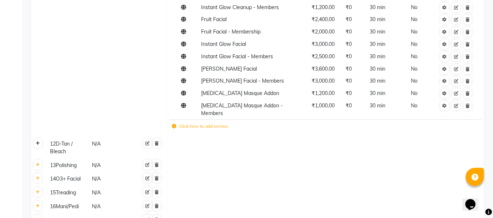
click at [36, 141] on icon at bounding box center [38, 143] width 4 height 4
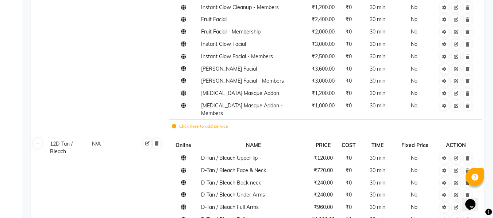
scroll to position [677, 0]
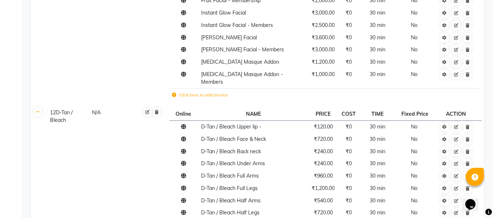
click at [54, 108] on div "12D-Tan / Bleach" at bounding box center [67, 116] width 41 height 17
click at [55, 108] on input "12D-Tan / Bleach" at bounding box center [70, 113] width 47 height 11
type input "D-Tan / Bleach"
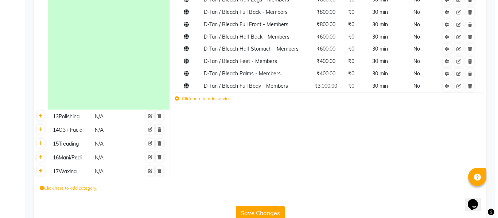
scroll to position [1075, 0]
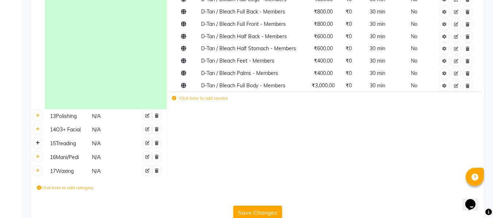
click at [40, 139] on link at bounding box center [38, 143] width 8 height 9
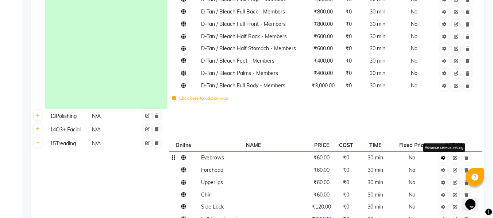
click at [444, 156] on icon at bounding box center [443, 158] width 4 height 4
select select "15: 125692"
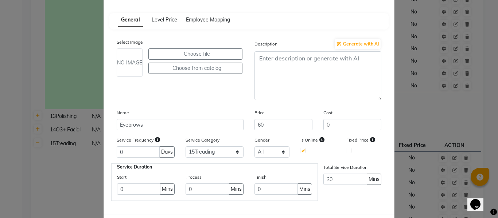
scroll to position [27, 0]
click at [167, 19] on span "Level Price" at bounding box center [165, 20] width 26 height 7
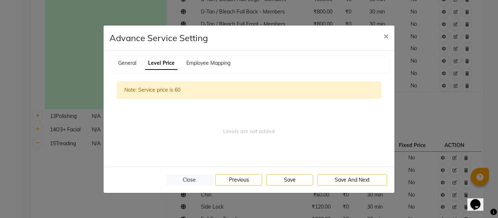
click at [210, 59] on div "Employee Mapping" at bounding box center [208, 63] width 44 height 8
click at [210, 60] on span "Employee Mapping" at bounding box center [208, 63] width 44 height 7
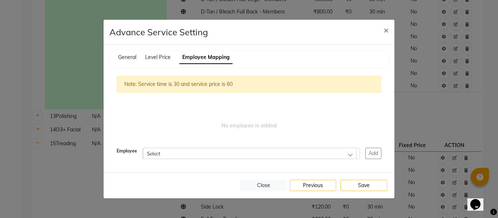
click at [287, 158] on div "Select" at bounding box center [250, 153] width 214 height 11
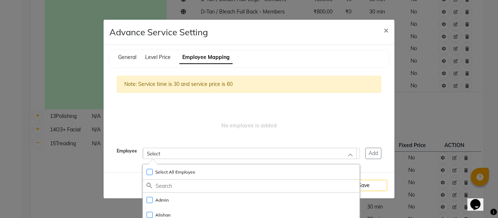
click at [160, 63] on div "General Level Price Employee Mapping" at bounding box center [248, 59] width 279 height 16
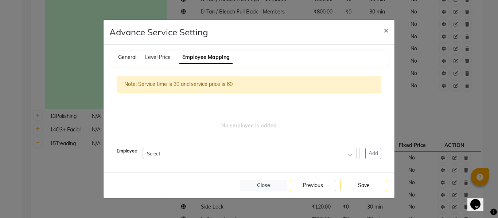
click at [123, 58] on span "General" at bounding box center [127, 57] width 18 height 7
select select "15: 125692"
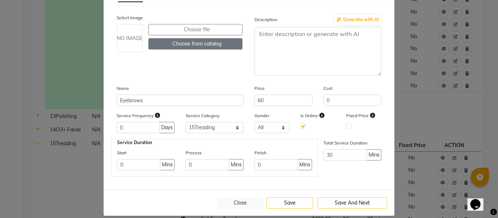
scroll to position [61, 0]
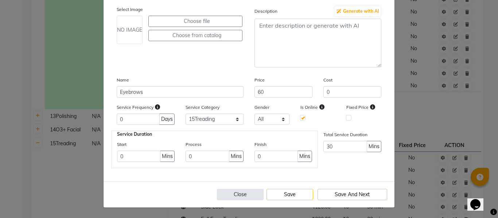
click at [233, 194] on button "Close" at bounding box center [240, 194] width 47 height 11
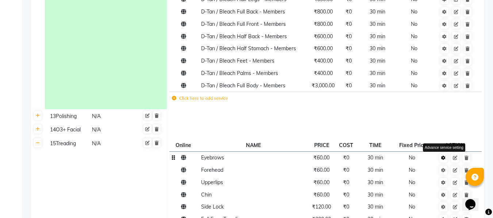
click at [446, 153] on link at bounding box center [443, 157] width 8 height 9
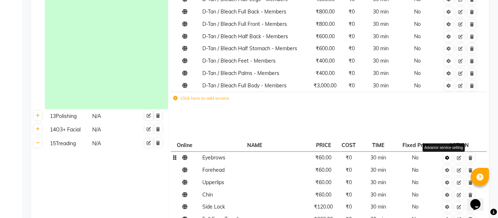
select select "15: 125692"
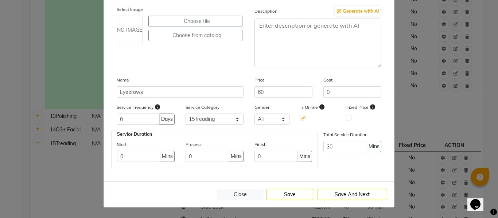
click at [20, 199] on ngb-modal-window "Advance Service Setting × General Level Price Employee Mapping Select Image NO …" at bounding box center [249, 109] width 498 height 218
click at [98, 162] on ngb-modal-window "Advance Service Setting × General Level Price Employee Mapping Select Image NO …" at bounding box center [249, 109] width 498 height 218
click at [9, 40] on ngb-modal-window "Advance Service Setting × General Level Price Employee Mapping Select Image NO …" at bounding box center [249, 109] width 498 height 218
click at [236, 197] on button "Close" at bounding box center [240, 194] width 47 height 11
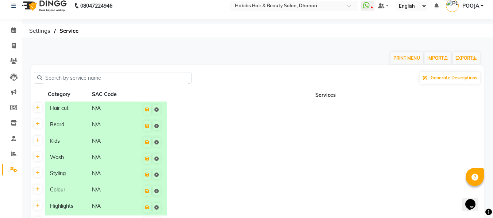
scroll to position [0, 0]
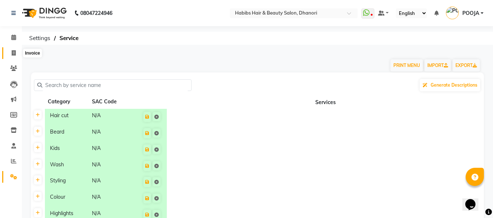
click at [8, 56] on span at bounding box center [13, 53] width 13 height 8
select select "4967"
select select "service"
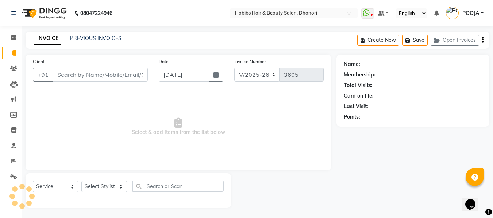
scroll to position [1, 0]
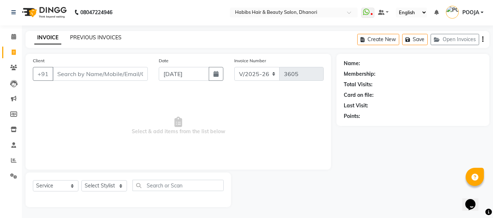
click at [89, 38] on link "PREVIOUS INVOICES" at bounding box center [95, 37] width 51 height 7
